Goal: Transaction & Acquisition: Obtain resource

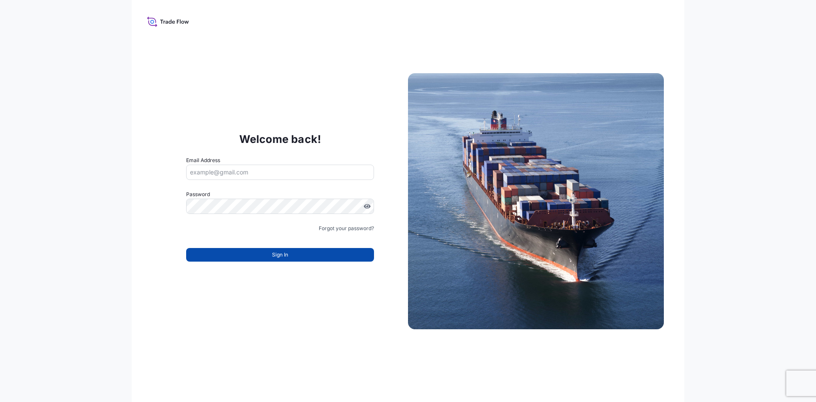
type input "[EMAIL_ADDRESS][DOMAIN_NAME]"
click at [238, 255] on button "Sign In" at bounding box center [280, 255] width 188 height 14
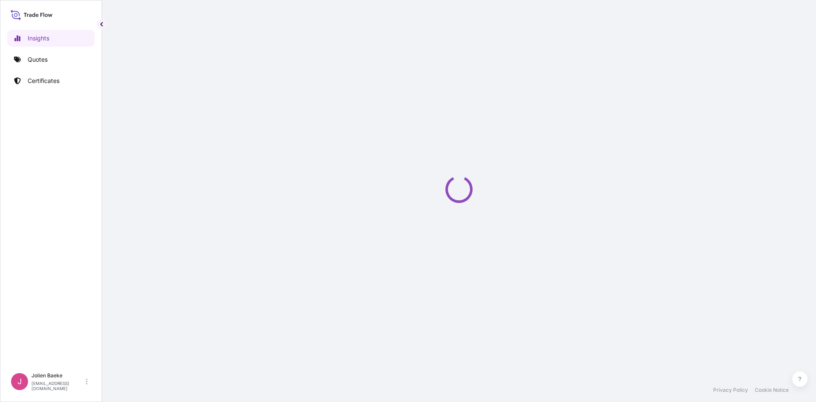
select select "2025"
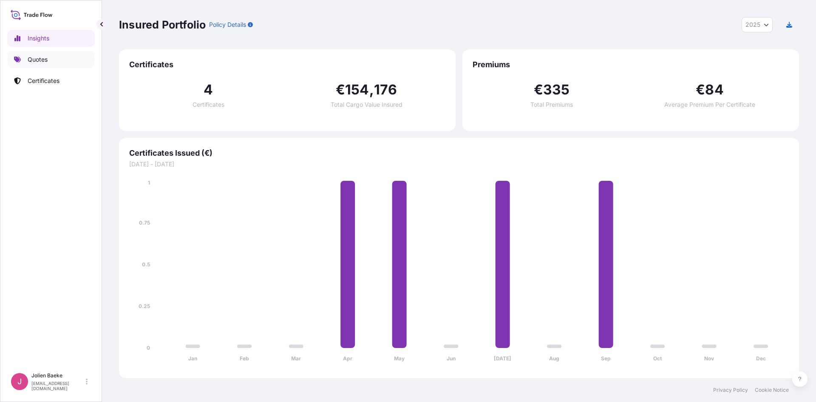
click at [44, 61] on p "Quotes" at bounding box center [38, 59] width 20 height 9
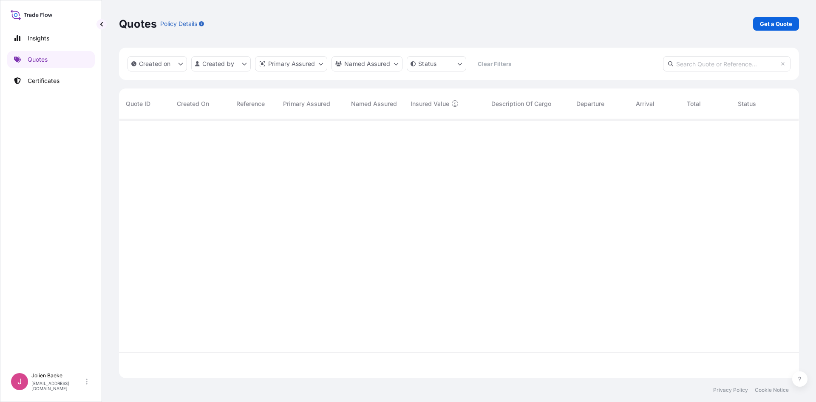
scroll to position [283, 674]
click at [786, 25] on p "Get a Quote" at bounding box center [776, 24] width 32 height 9
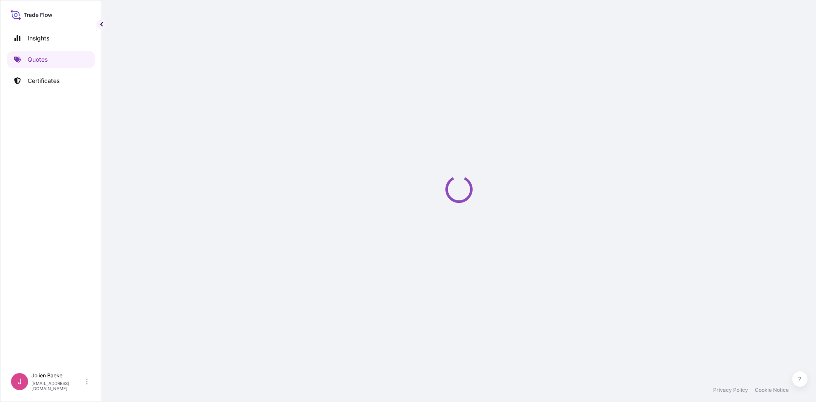
select select "Sea"
select select "21"
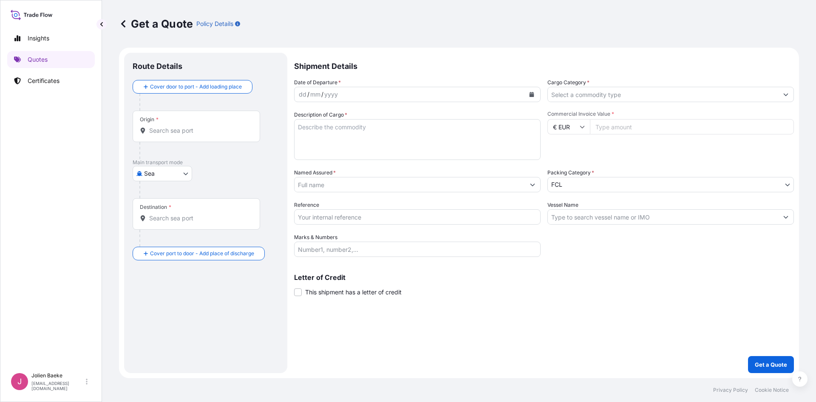
click at [191, 130] on input "Origin *" at bounding box center [199, 130] width 100 height 9
click at [164, 176] on body "0 options available. Insights Quotes Certificates J [PERSON_NAME] [EMAIL_ADDRES…" at bounding box center [408, 201] width 816 height 402
click at [162, 193] on div "Air" at bounding box center [162, 195] width 53 height 15
select select "Air"
click at [163, 137] on input "Origin *" at bounding box center [199, 134] width 100 height 9
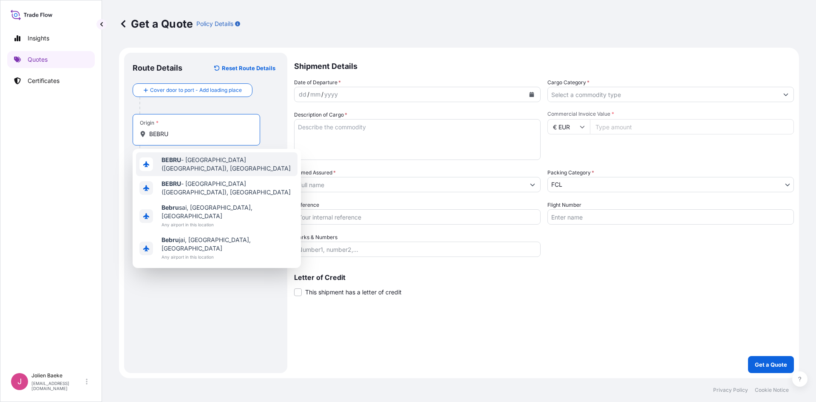
click at [189, 161] on span "BEBRU - [GEOGRAPHIC_DATA] ([GEOGRAPHIC_DATA]), [GEOGRAPHIC_DATA]" at bounding box center [228, 164] width 133 height 17
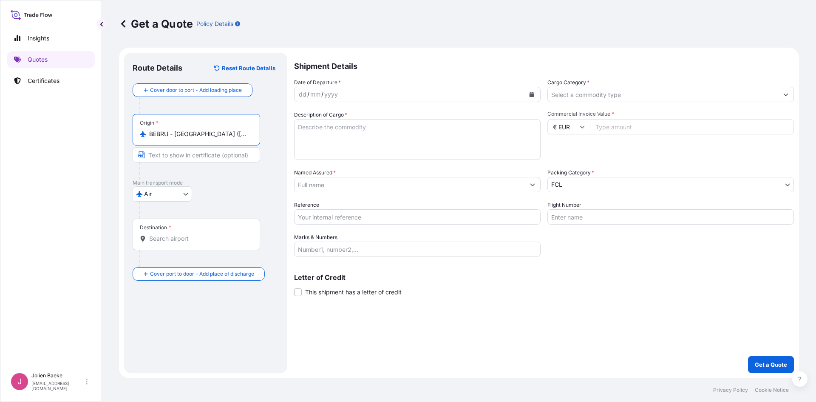
type input "BEBRU - [GEOGRAPHIC_DATA] ([GEOGRAPHIC_DATA]), [GEOGRAPHIC_DATA]"
click at [171, 236] on input "Destination *" at bounding box center [199, 238] width 100 height 9
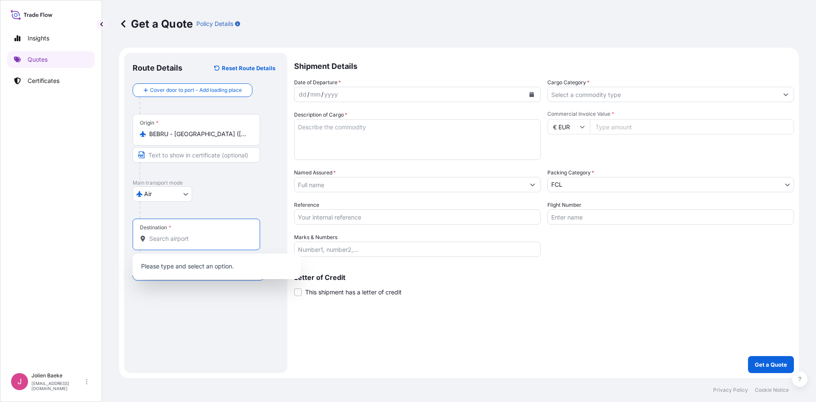
type input "c"
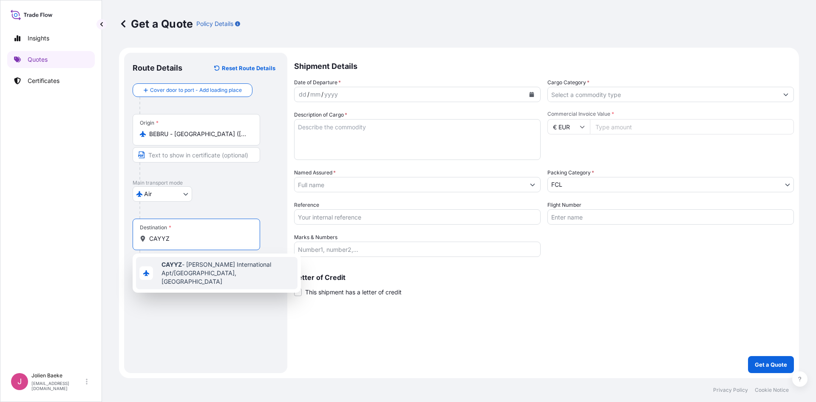
click at [193, 264] on span "CAYYZ - [PERSON_NAME] International Apt/[GEOGRAPHIC_DATA], [GEOGRAPHIC_DATA]" at bounding box center [228, 273] width 133 height 26
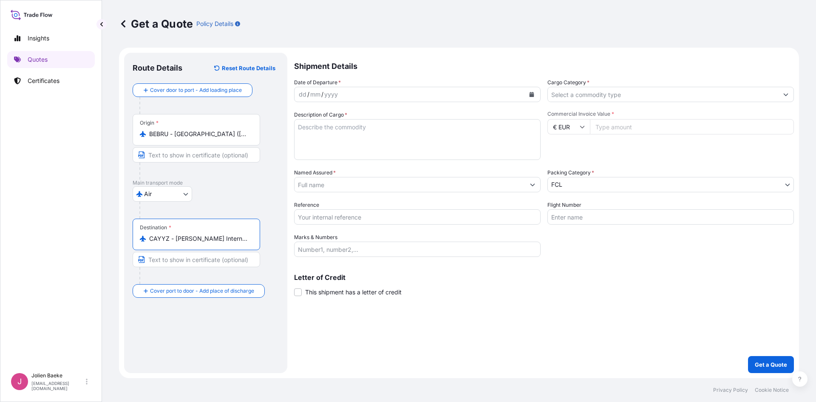
type input "CAYYZ - [PERSON_NAME] International Apt/[GEOGRAPHIC_DATA], [GEOGRAPHIC_DATA]"
click at [342, 95] on div "dd / mm / yyyy" at bounding box center [410, 94] width 230 height 15
click at [343, 90] on div "dd / mm / yyyy" at bounding box center [410, 94] width 230 height 15
click at [533, 93] on icon "Calendar" at bounding box center [532, 94] width 5 height 5
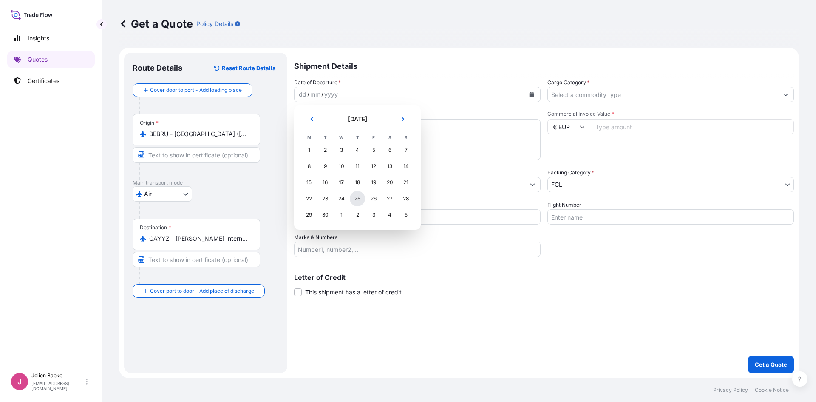
click at [361, 199] on div "25" at bounding box center [357, 198] width 15 height 15
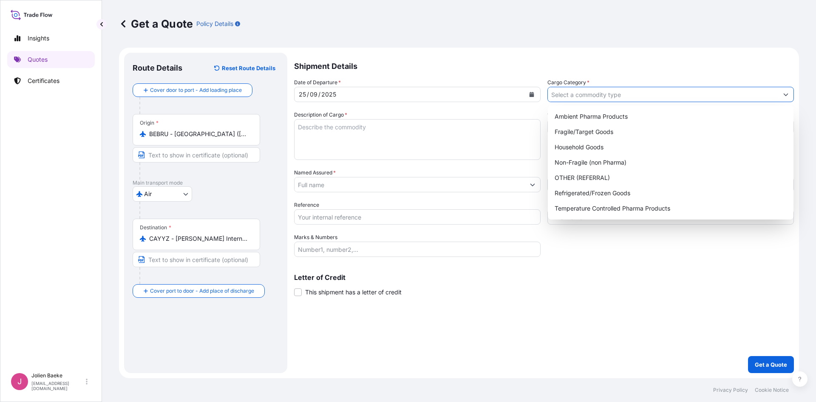
click at [583, 91] on input "Cargo Category *" at bounding box center [663, 94] width 230 height 15
click at [591, 193] on div "Refrigerated/Frozen Goods" at bounding box center [671, 192] width 239 height 15
type input "Refrigerated/Frozen Goods"
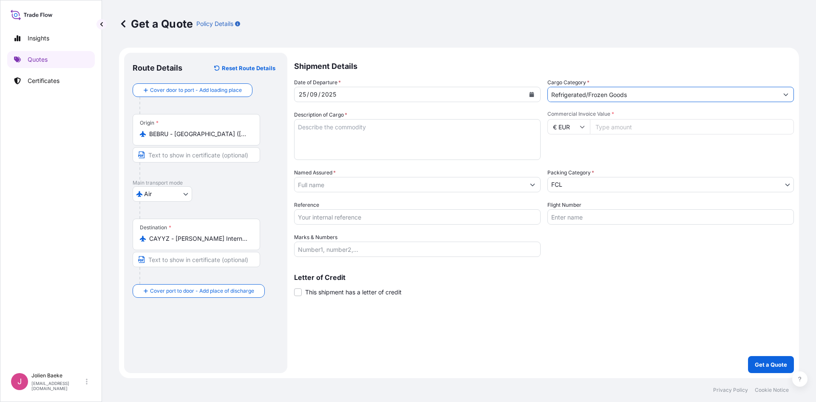
click at [388, 136] on textarea "Description of Cargo *" at bounding box center [417, 139] width 247 height 41
type textarea "Chocolates 15-25 DEG C"
click at [652, 124] on input "Commercial Invoice Value *" at bounding box center [692, 126] width 204 height 15
type input "24441"
click at [333, 184] on input "Named Assured *" at bounding box center [410, 184] width 230 height 15
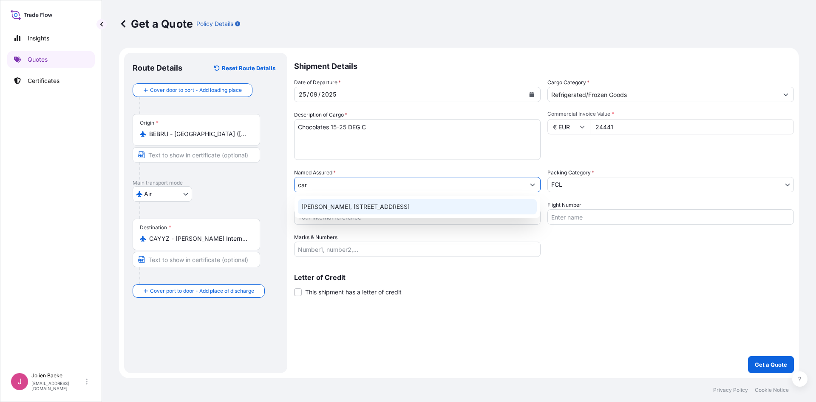
click at [399, 207] on span "[PERSON_NAME], [STREET_ADDRESS]" at bounding box center [355, 206] width 108 height 9
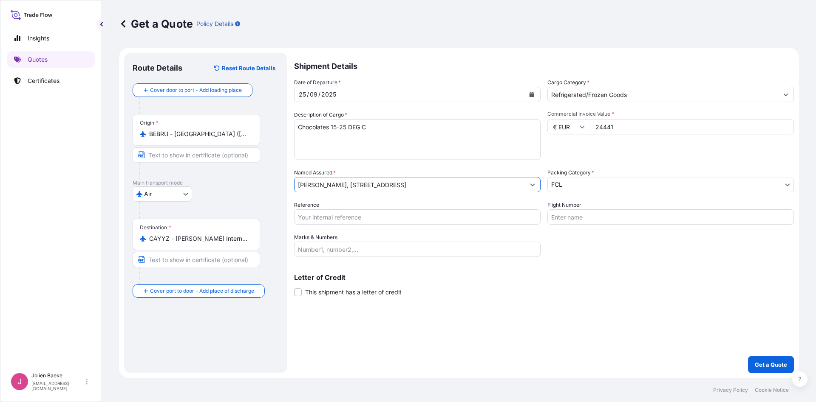
type input "[PERSON_NAME], [STREET_ADDRESS]"
click at [394, 216] on input "Reference" at bounding box center [417, 216] width 247 height 15
type input "OFB25091671 JB"
click at [600, 218] on input "Flight Number" at bounding box center [671, 216] width 247 height 15
type input "airplane"
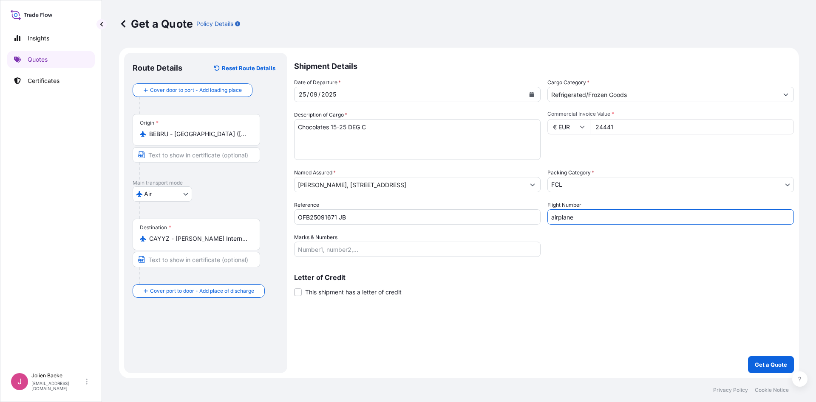
click at [580, 187] on body "Insights Quotes Certificates J [PERSON_NAME] [EMAIL_ADDRESS][DOMAIN_NAME] Get a…" at bounding box center [408, 201] width 816 height 402
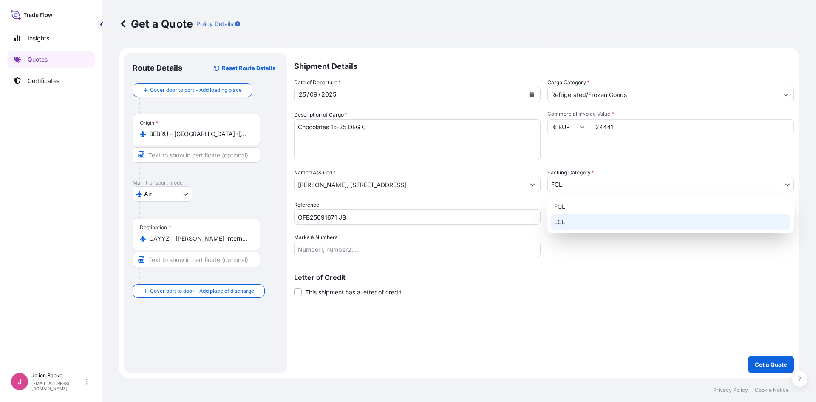
click at [586, 222] on div "LCL" at bounding box center [671, 221] width 240 height 15
select select "22"
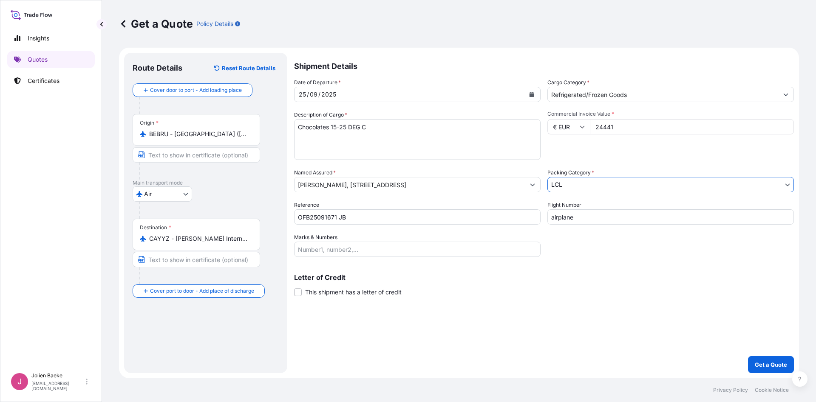
click at [342, 250] on input "Marks & Numbers" at bounding box center [417, 249] width 247 height 15
type input "10 PLT's Temp controlled Chocolates"
click at [767, 361] on p "Get a Quote" at bounding box center [771, 364] width 32 height 9
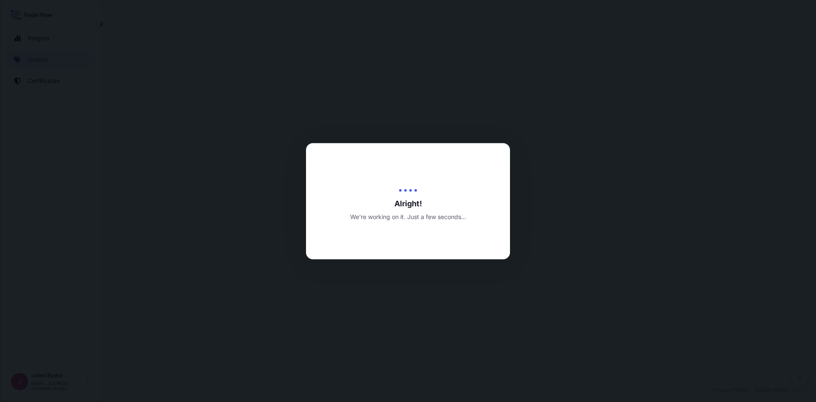
select select "Air"
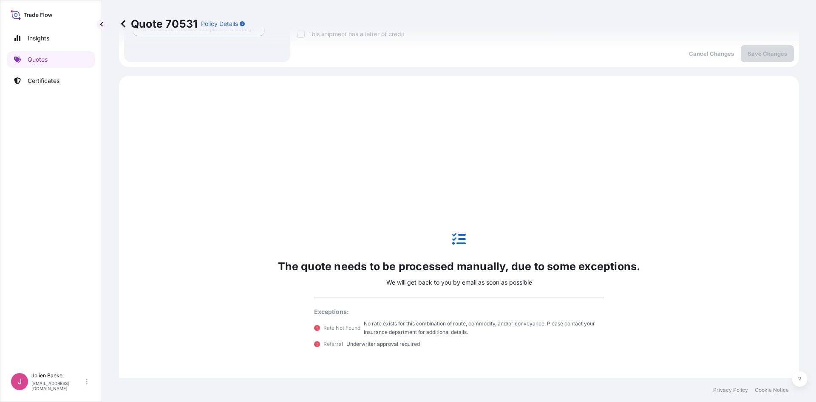
scroll to position [291, 0]
